Goal: Navigation & Orientation: Find specific page/section

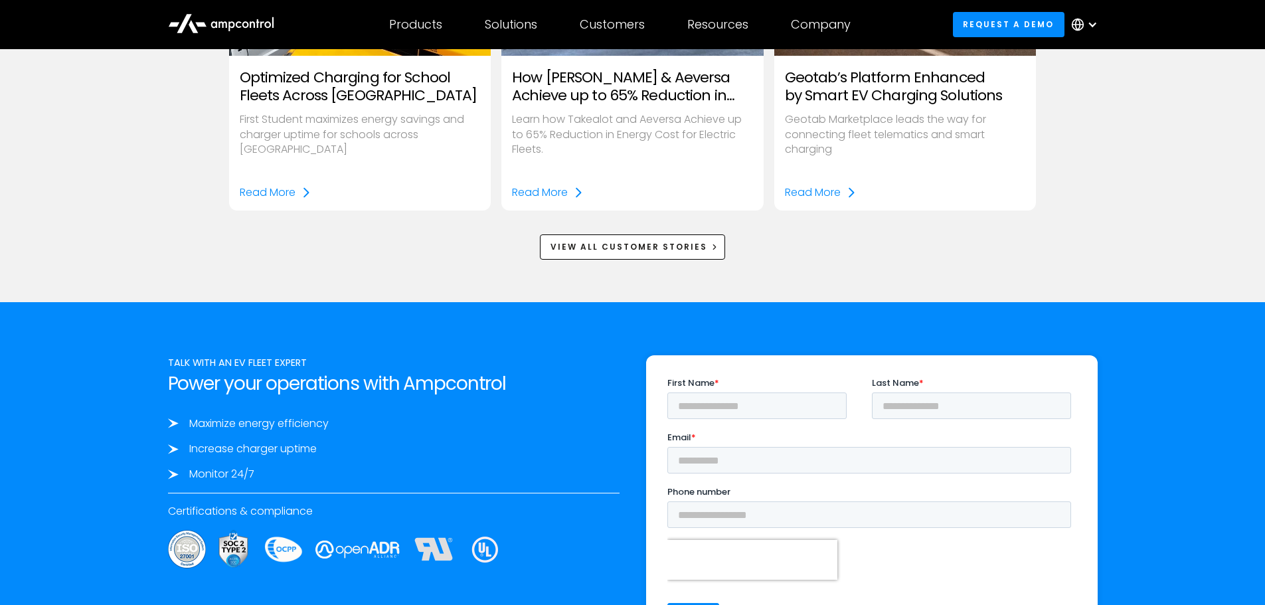
scroll to position [1793, 0]
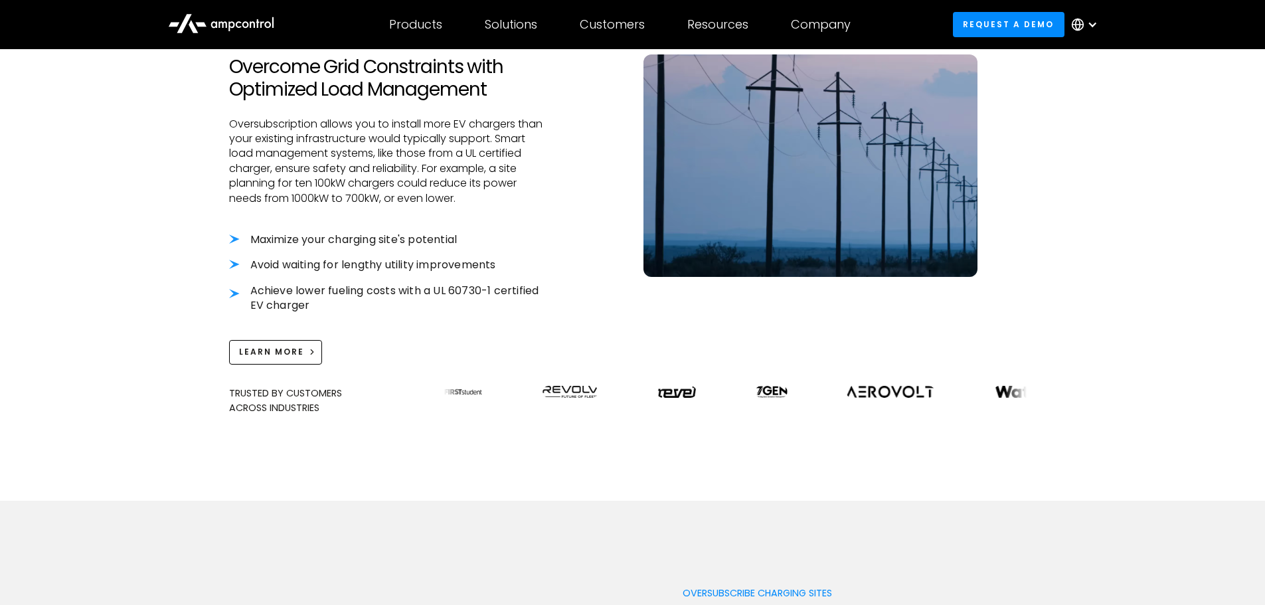
scroll to position [266, 0]
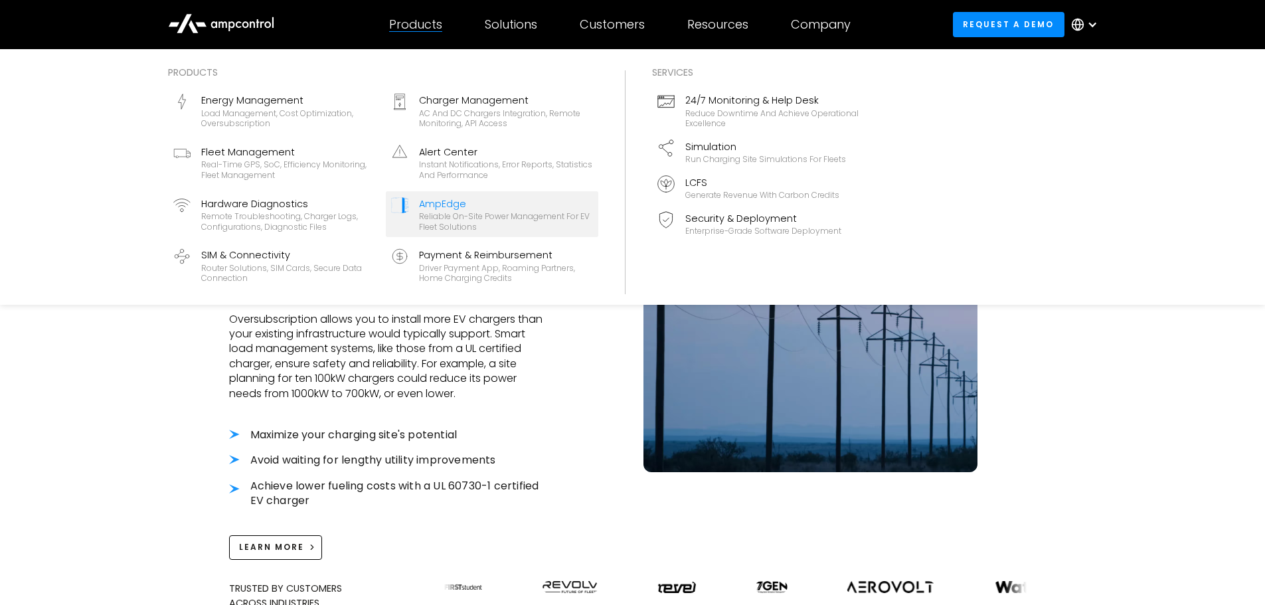
click at [435, 199] on div "AmpEdge" at bounding box center [506, 204] width 174 height 15
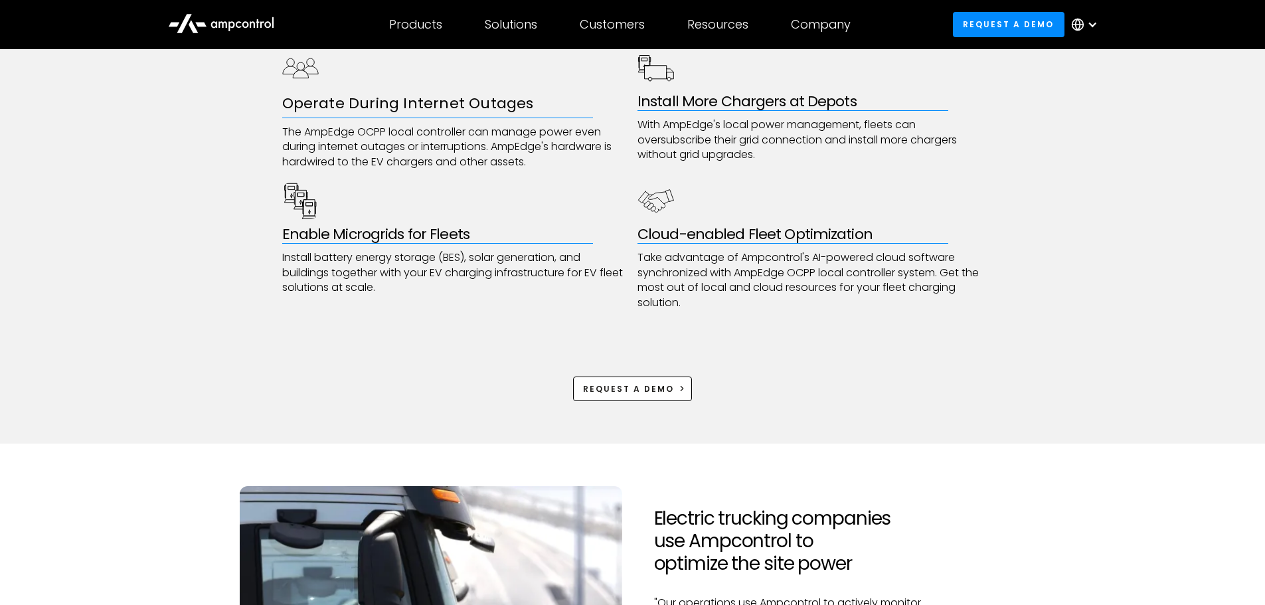
scroll to position [996, 0]
